Goal: Feedback & Contribution: Submit feedback/report problem

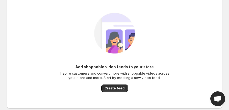
scroll to position [22, 0]
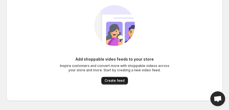
click at [116, 80] on span "Create feed" at bounding box center [115, 80] width 20 height 4
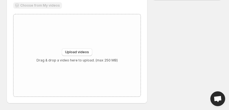
scroll to position [71, 0]
click at [82, 53] on span "Upload videos" at bounding box center [77, 52] width 24 height 4
type input "**********"
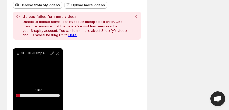
click at [135, 16] on icon "Dismiss notification" at bounding box center [135, 16] width 5 height 5
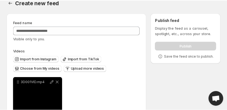
scroll to position [0, 0]
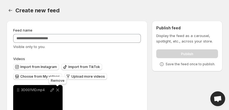
click at [58, 89] on icon at bounding box center [57, 89] width 5 height 5
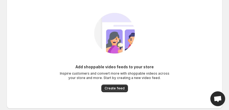
scroll to position [22, 0]
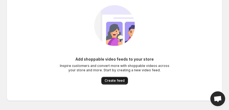
click at [117, 80] on span "Create feed" at bounding box center [115, 80] width 20 height 4
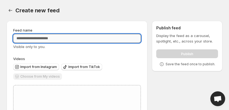
click at [76, 37] on input "Feed name" at bounding box center [77, 38] width 128 height 9
paste input "**********"
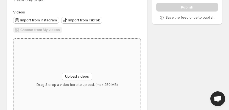
scroll to position [66, 0]
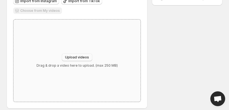
type input "**********"
click at [75, 58] on span "Upload videos" at bounding box center [77, 57] width 24 height 4
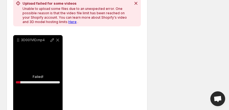
scroll to position [89, 0]
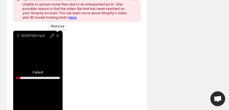
click at [56, 35] on icon at bounding box center [57, 35] width 5 height 5
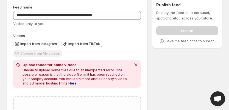
scroll to position [1, 0]
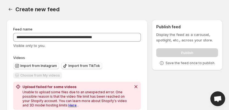
click at [217, 98] on span "Open chat" at bounding box center [217, 99] width 9 height 7
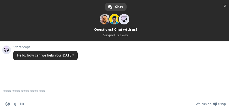
click at [36, 92] on textarea "Compose your message..." at bounding box center [108, 91] width 211 height 14
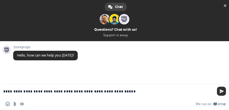
type textarea "**********"
click at [223, 91] on span "Send" at bounding box center [221, 91] width 9 height 9
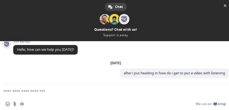
scroll to position [49, 0]
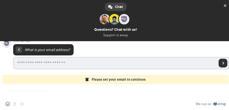
click at [222, 63] on span "Send" at bounding box center [223, 63] width 3 height 3
click at [218, 63] on link "Send" at bounding box center [222, 63] width 9 height 9
click at [35, 60] on input "Enter your email address..." at bounding box center [115, 63] width 204 height 12
click at [55, 67] on input "***" at bounding box center [115, 63] width 204 height 12
click at [55, 66] on input "***" at bounding box center [115, 63] width 204 height 12
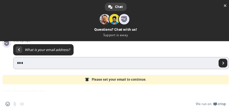
type input "**********"
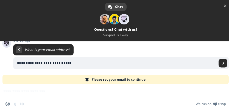
click at [135, 78] on span "Please set your email to continue." at bounding box center [119, 79] width 55 height 9
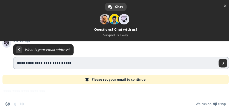
click at [222, 64] on span "Send" at bounding box center [223, 63] width 3 height 3
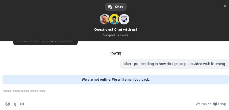
scroll to position [15, 0]
drag, startPoint x: 54, startPoint y: 40, endPoint x: 54, endPoint y: 44, distance: 4.1
click at [54, 44] on div "Chat [PERSON_NAME] Questions? Chat with us! Support is away Network offline. Re…" at bounding box center [115, 55] width 231 height 110
click at [226, 4] on span "Close chat" at bounding box center [225, 6] width 3 height 4
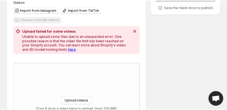
scroll to position [67, 0]
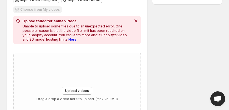
click at [68, 40] on link "Here" at bounding box center [72, 39] width 8 height 4
